Goal: Communication & Community: Answer question/provide support

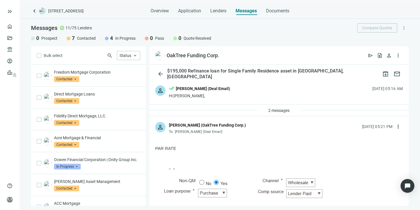
scroll to position [603, 0]
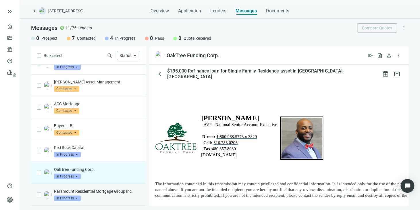
click at [96, 192] on p "Paramount Residential Mortgage Group Inc." at bounding box center [97, 191] width 86 height 6
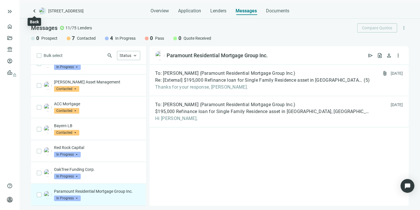
click at [34, 11] on span "keyboard_arrow_left" at bounding box center [34, 10] width 7 height 7
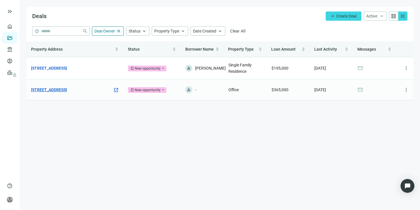
click at [67, 90] on link "[STREET_ADDRESS]" at bounding box center [49, 89] width 36 height 6
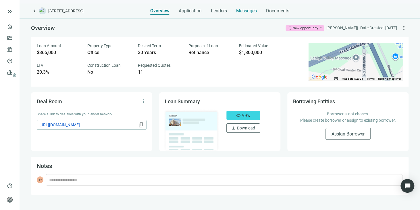
click at [248, 12] on span "Messages" at bounding box center [246, 10] width 21 height 5
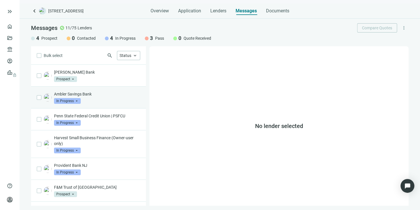
scroll to position [29, 0]
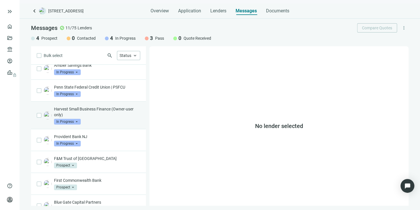
click at [82, 110] on p "Harvest Small Business Finance (Owner-user only)" at bounding box center [97, 111] width 86 height 11
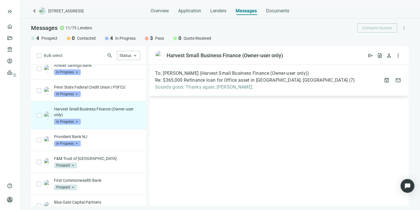
click at [201, 89] on span "Sounds good. Thanks again, [PERSON_NAME]." at bounding box center [255, 87] width 200 height 6
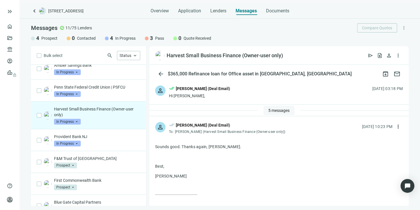
click at [268, 111] on span "5 messages" at bounding box center [278, 110] width 21 height 5
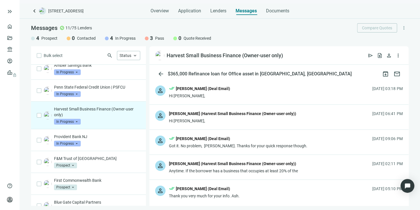
scroll to position [29, 0]
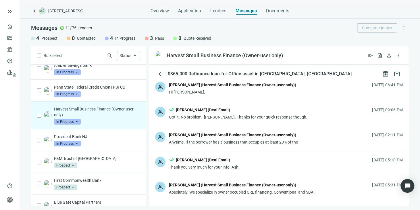
click at [187, 91] on div "Hi [PERSON_NAME]," at bounding box center [232, 92] width 127 height 6
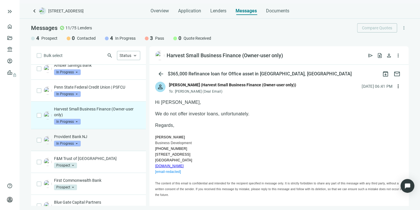
click at [81, 136] on p "Provident Bank NJ" at bounding box center [97, 137] width 86 height 6
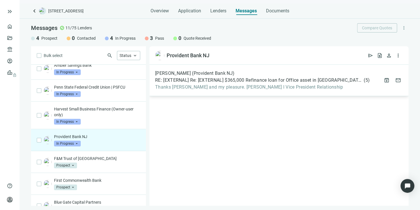
click at [186, 89] on span "Thanks [PERSON_NAME] and my pleasure. [PERSON_NAME] l Vice President Relationsh…" at bounding box center [262, 87] width 214 height 6
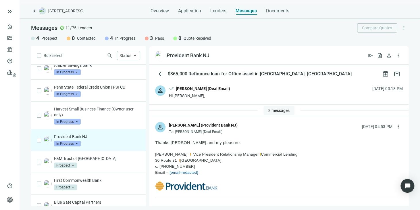
click at [268, 111] on span "3 messages" at bounding box center [278, 110] width 21 height 5
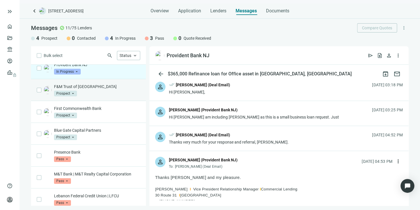
scroll to position [105, 0]
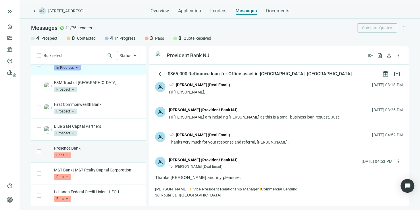
click at [73, 146] on p "Presence Bank" at bounding box center [97, 148] width 86 height 6
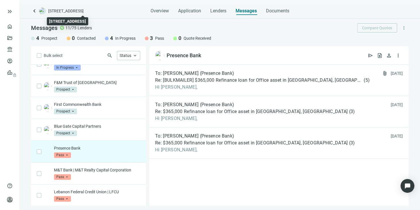
click at [65, 8] on span "[STREET_ADDRESS]" at bounding box center [65, 11] width 35 height 6
click at [33, 11] on span "keyboard_arrow_left" at bounding box center [34, 10] width 7 height 7
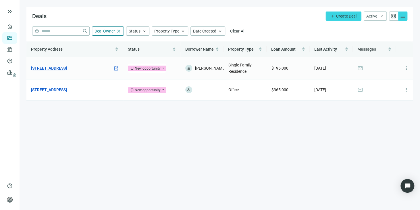
click at [67, 69] on link "[STREET_ADDRESS]" at bounding box center [49, 68] width 36 height 6
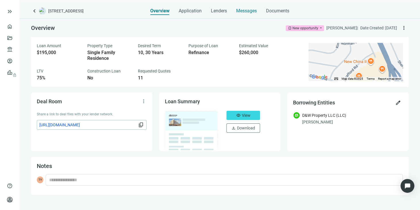
click at [242, 11] on span "Messages" at bounding box center [246, 10] width 21 height 5
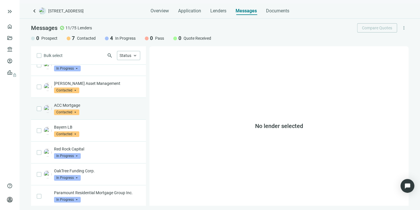
scroll to position [105, 0]
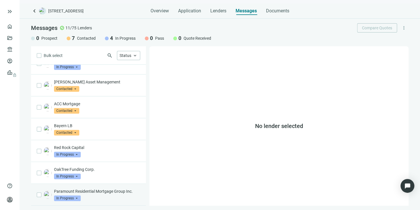
click at [82, 191] on p "Paramount Residential Mortgage Group Inc." at bounding box center [97, 191] width 86 height 6
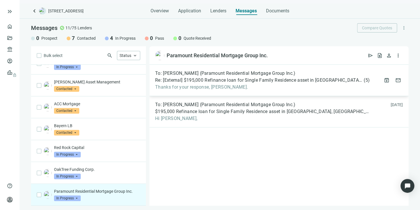
click at [208, 88] on span "Thanks for your response, [PERSON_NAME]." at bounding box center [262, 87] width 214 height 6
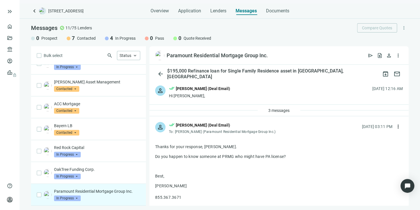
click at [229, 113] on div "3 messages" at bounding box center [278, 110] width 259 height 11
click at [277, 111] on span "3 messages" at bounding box center [278, 110] width 21 height 5
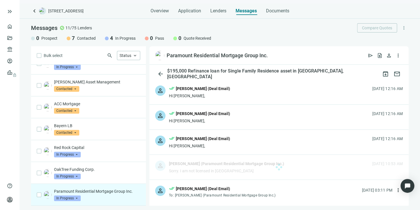
scroll to position [29, 0]
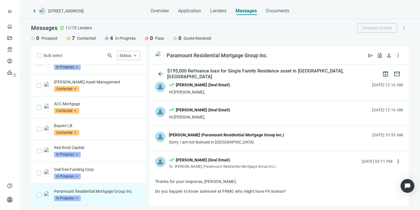
click at [181, 92] on div "Hi [PERSON_NAME]," at bounding box center [199, 92] width 61 height 6
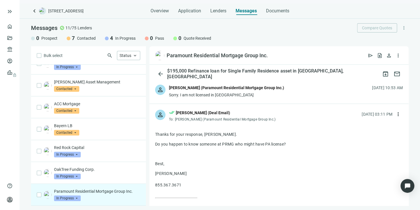
scroll to position [105, 0]
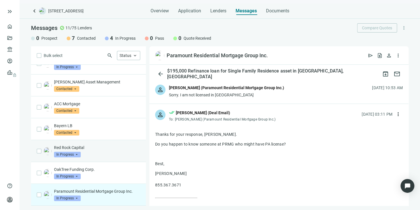
click at [72, 149] on p "Red Rock Capital" at bounding box center [97, 147] width 86 height 6
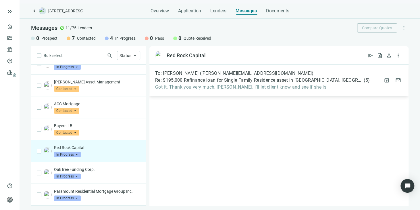
click at [187, 88] on span "Got it. Thank you very much, [PERSON_NAME]. I'll let client know and see if she…" at bounding box center [262, 87] width 214 height 6
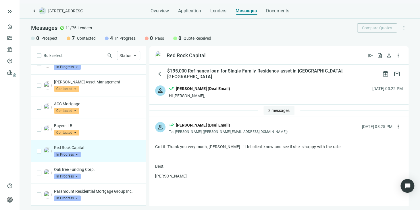
click at [274, 113] on button "3 messages" at bounding box center [278, 110] width 31 height 9
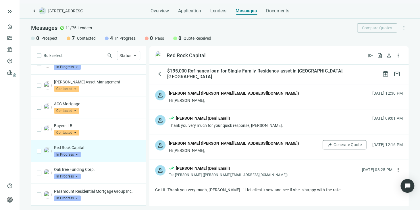
scroll to position [29, 0]
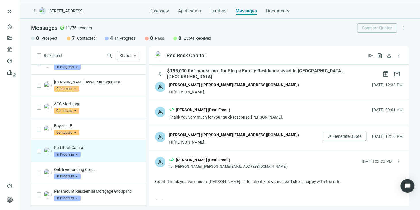
click at [172, 92] on div "Hi [PERSON_NAME]," at bounding box center [234, 92] width 130 height 6
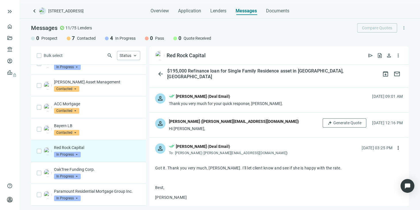
scroll to position [402, 0]
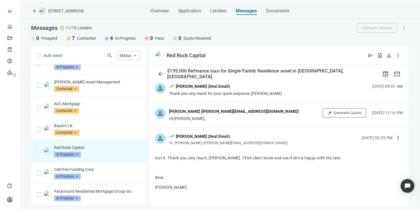
click at [180, 121] on div "Hi [PERSON_NAME]," at bounding box center [234, 118] width 130 height 6
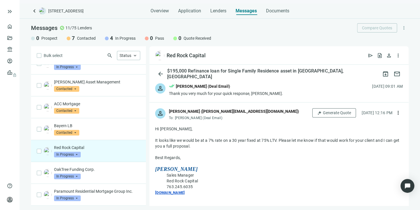
scroll to position [431, 0]
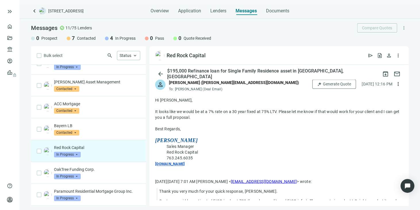
drag, startPoint x: 154, startPoint y: 119, endPoint x: 215, endPoint y: 168, distance: 78.0
click at [215, 168] on div "more_horiz" at bounding box center [278, 194] width 259 height 204
